Goal: Task Accomplishment & Management: Use online tool/utility

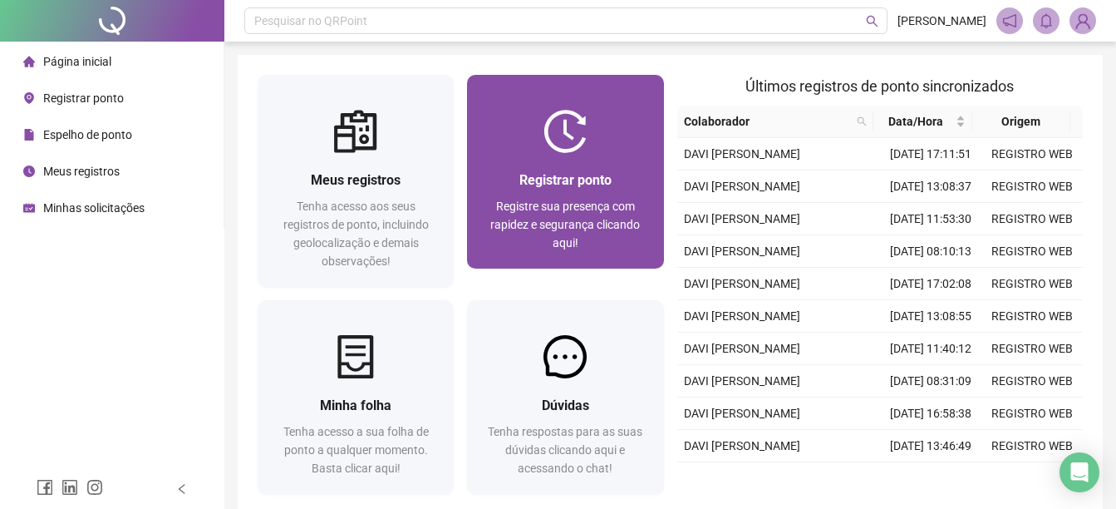
click at [539, 179] on span "Registrar ponto" at bounding box center [565, 180] width 92 height 16
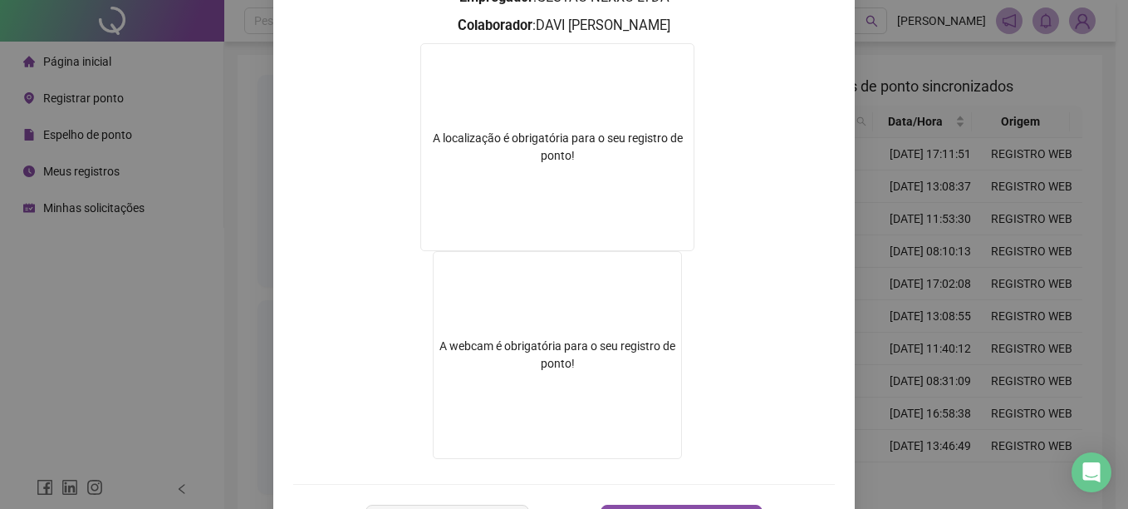
scroll to position [210, 0]
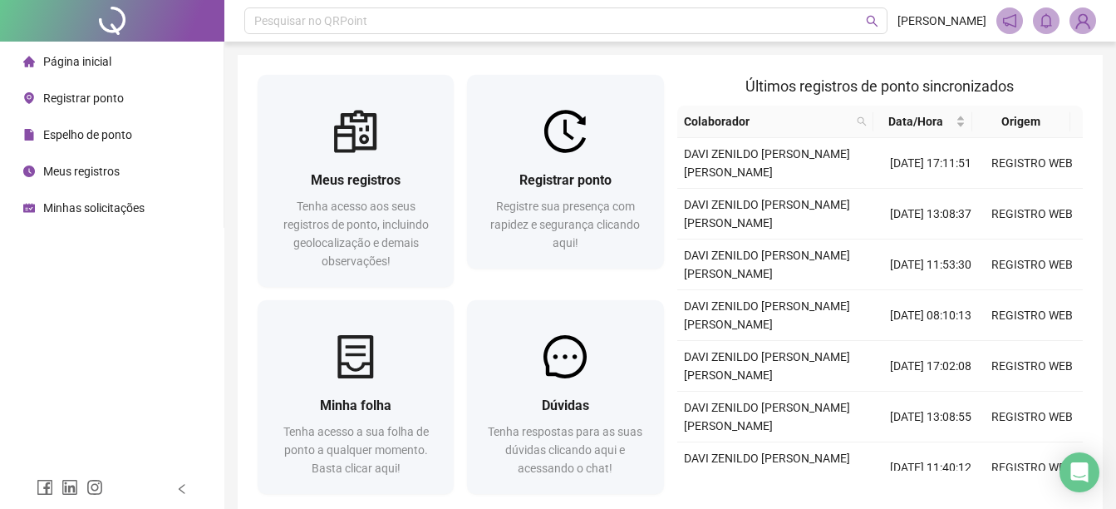
click at [42, 343] on div "Página inicial Registrar ponto Espelho de ponto Meus registros Minhas solicitaç…" at bounding box center [112, 234] width 224 height 469
click at [79, 62] on span "Página inicial" at bounding box center [77, 61] width 68 height 13
